Goal: Information Seeking & Learning: Find specific fact

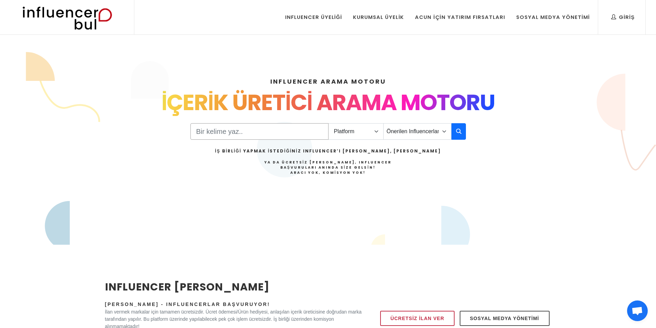
click at [257, 133] on input "Search" at bounding box center [260, 131] width 138 height 17
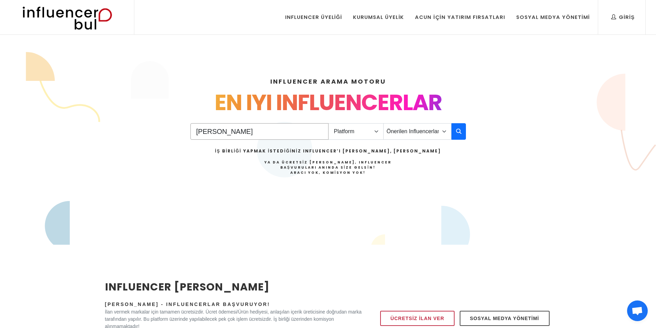
type input "[PERSON_NAME]"
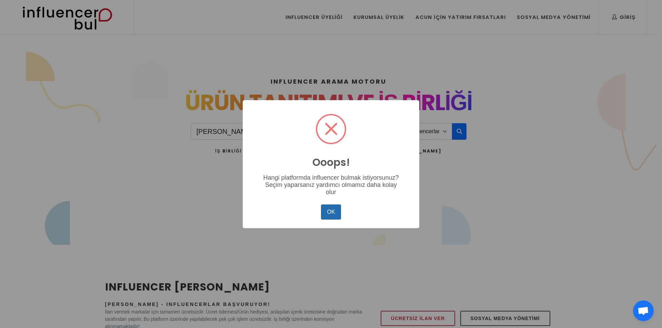
click at [330, 210] on button "OK" at bounding box center [331, 212] width 20 height 15
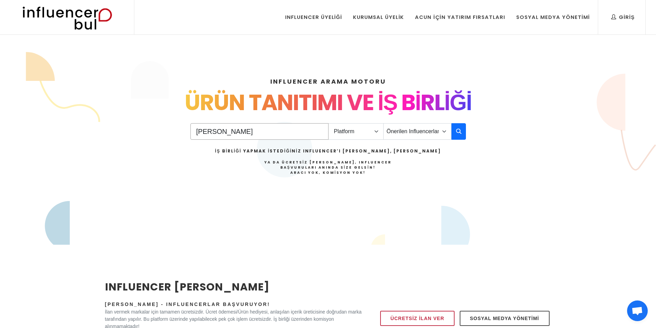
drag, startPoint x: 234, startPoint y: 133, endPoint x: 170, endPoint y: 118, distance: 65.3
click at [170, 118] on div "INFLUENCER ARAMA MOTORU INSTAGRAM VE TIKTOK INFLUENCERLARI SOSYAL MEDYA FENOMEN…" at bounding box center [328, 148] width 455 height 176
click at [375, 130] on select "Platform Instagram Facebook Youtube Tiktok Twitter Twitch" at bounding box center [355, 131] width 55 height 17
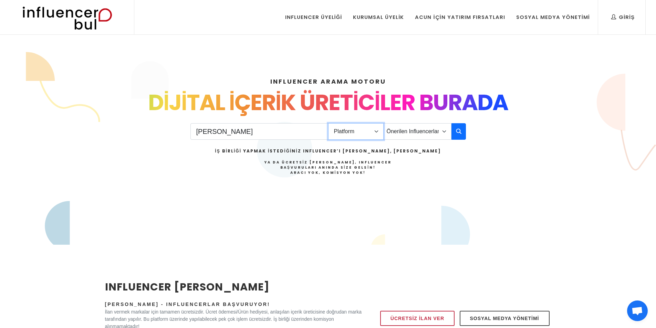
select select "1"
click at [328, 123] on select "Platform Instagram Facebook Youtube Tiktok Twitter Twitch" at bounding box center [355, 131] width 55 height 17
click at [462, 132] on button "button" at bounding box center [459, 131] width 14 height 17
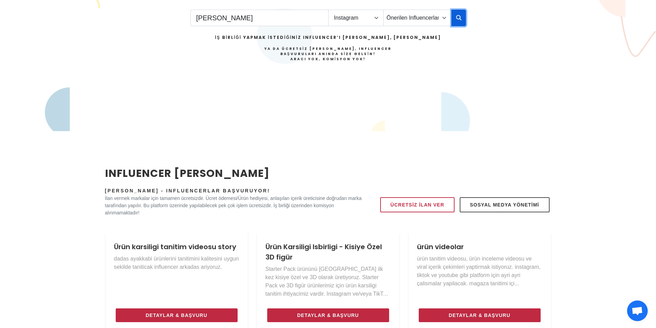
scroll to position [103, 0]
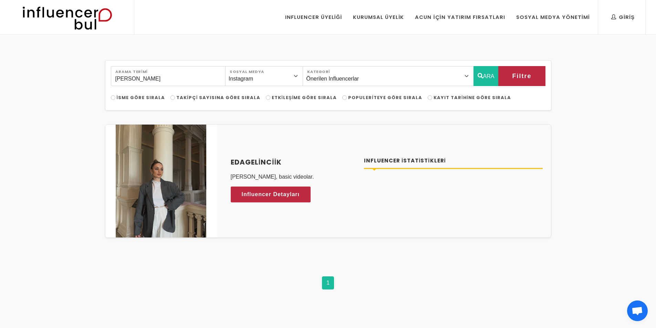
click at [41, 201] on div "anne kız Arama Terimi Instagram Facebook Youtube Tiktok Twitter Twitch Sosyal M…" at bounding box center [328, 184] width 656 height 298
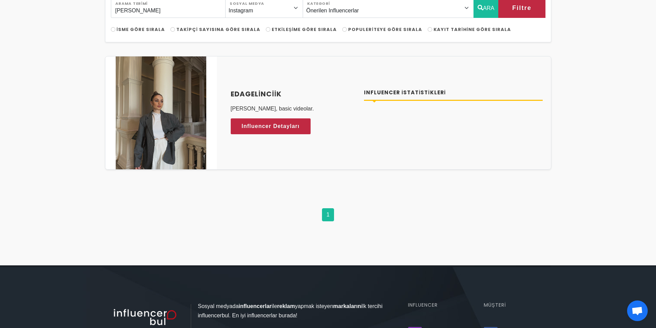
scroll to position [69, 0]
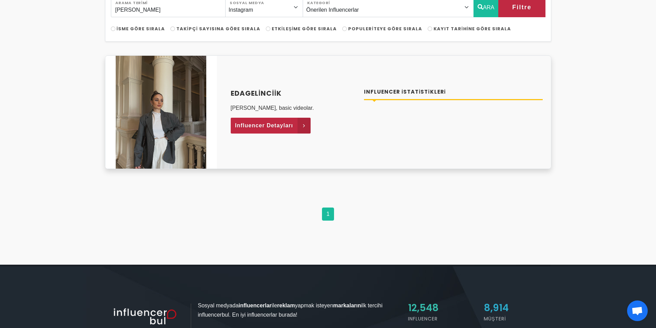
click at [299, 128] on icon at bounding box center [304, 126] width 13 height 16
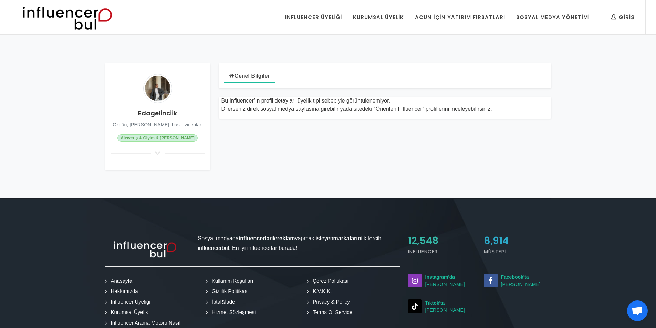
click at [259, 159] on div "Genel Bilgiler Bu Influencer’ın profil detayları üyelik tipi sebebiyle görüntül…" at bounding box center [385, 116] width 341 height 107
